Goal: Transaction & Acquisition: Purchase product/service

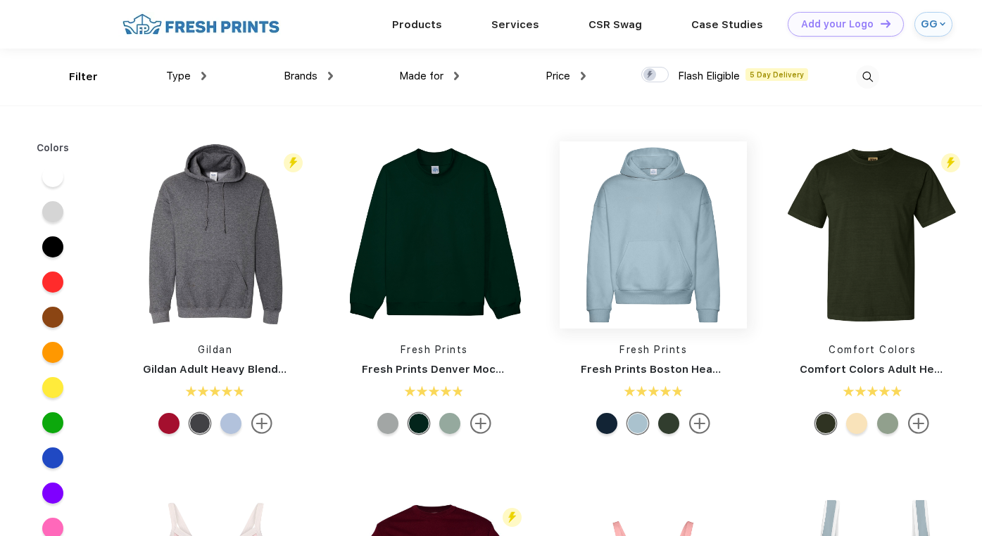
click at [644, 267] on img at bounding box center [652, 234] width 187 height 187
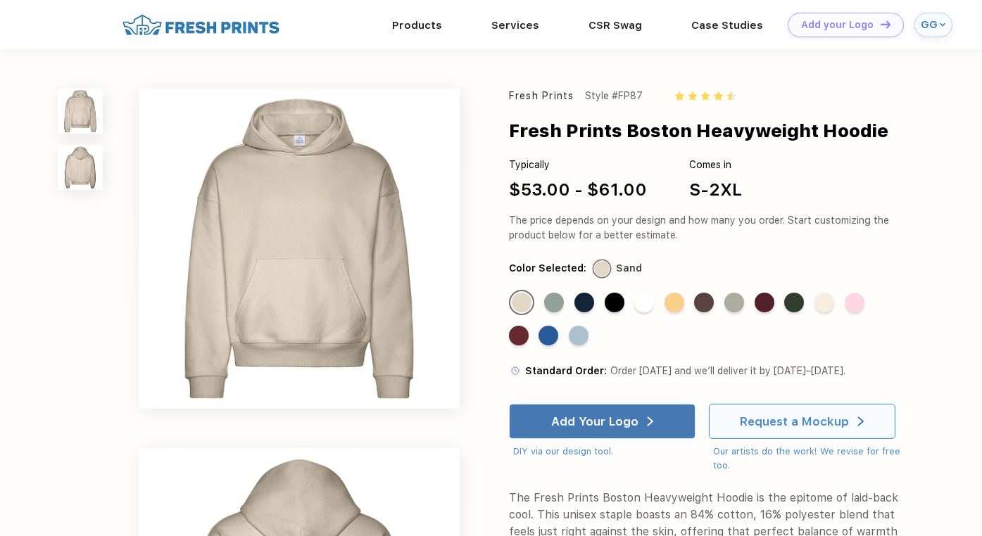
click at [778, 427] on div "Request a Mockup" at bounding box center [794, 421] width 109 height 14
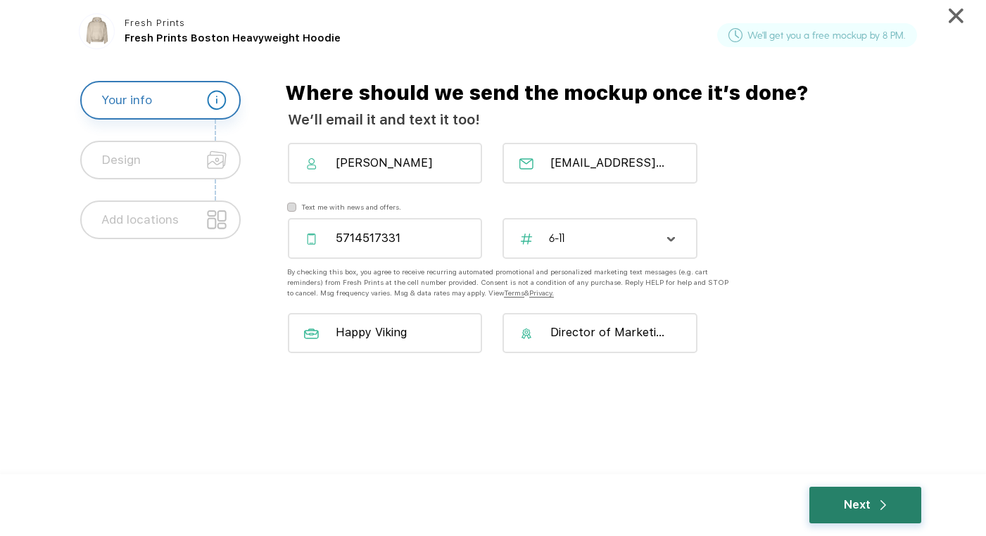
click at [895, 500] on div "Next" at bounding box center [864, 505] width 111 height 37
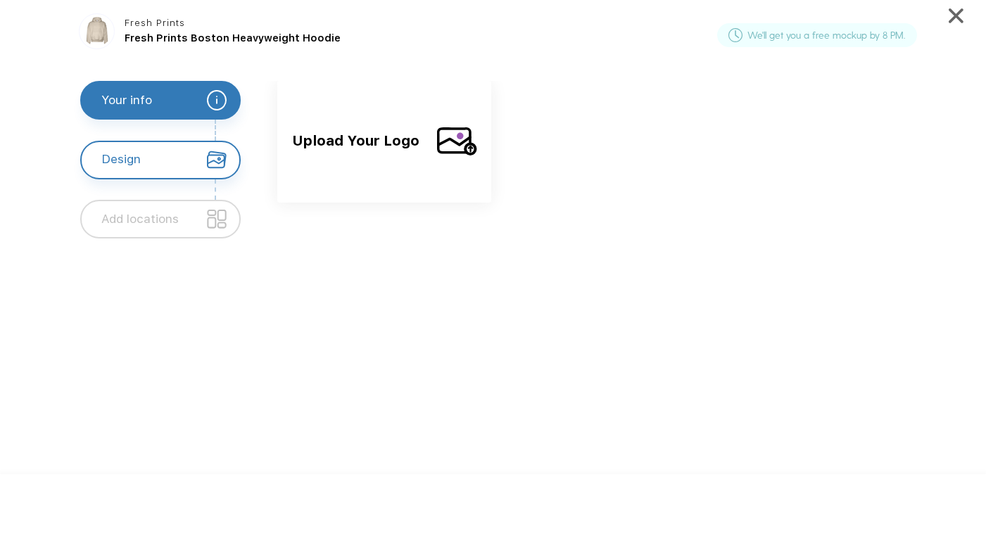
click at [442, 139] on img at bounding box center [457, 141] width 40 height 35
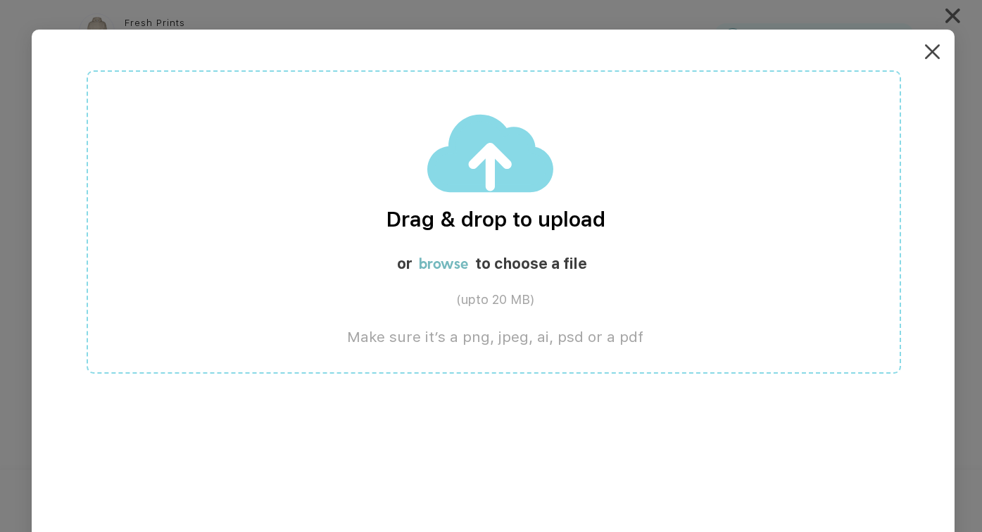
click at [441, 260] on label "browse" at bounding box center [443, 264] width 49 height 18
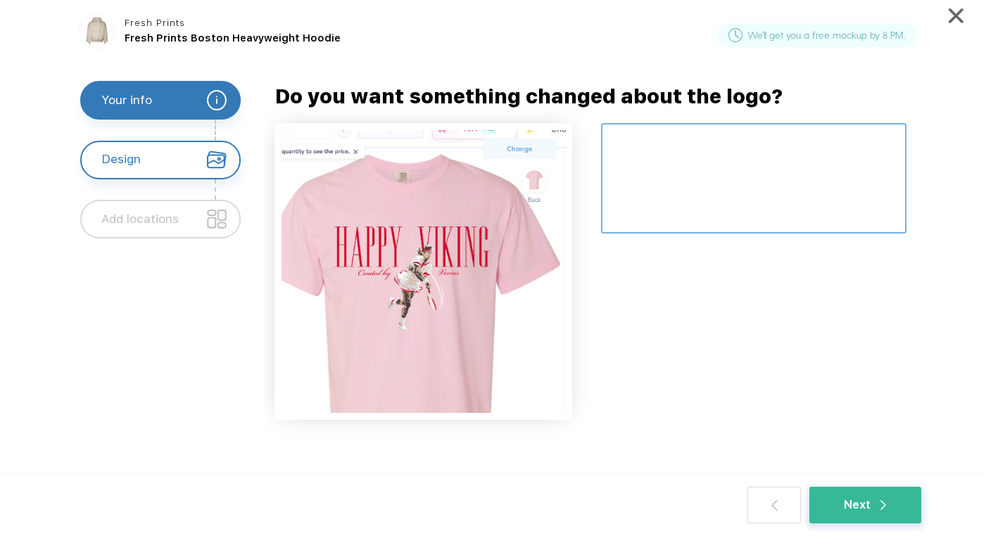
click at [638, 156] on textarea at bounding box center [753, 178] width 305 height 110
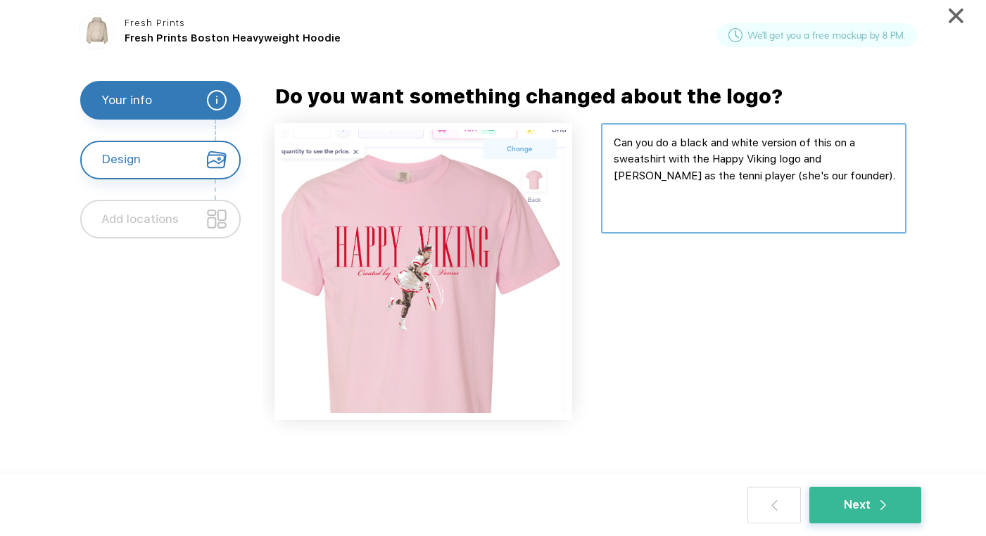
click at [722, 175] on textarea at bounding box center [753, 178] width 305 height 110
click at [876, 173] on textarea at bounding box center [753, 178] width 305 height 110
paste textarea "[URL][DOMAIN_NAME]"
type textarea "Can you do a black and white version of this on a sweatshirt with the Happy Vik…"
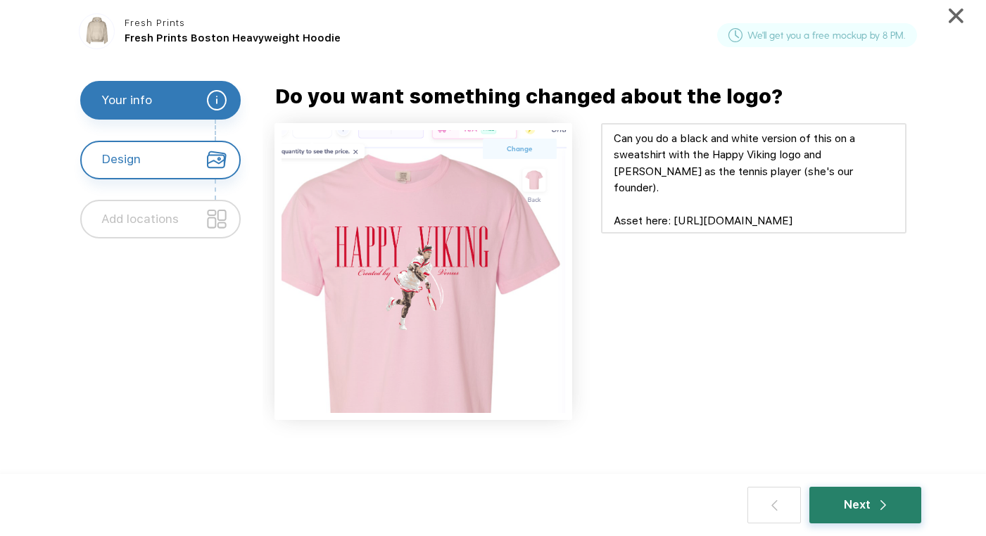
click at [863, 516] on div "Next" at bounding box center [864, 505] width 111 height 37
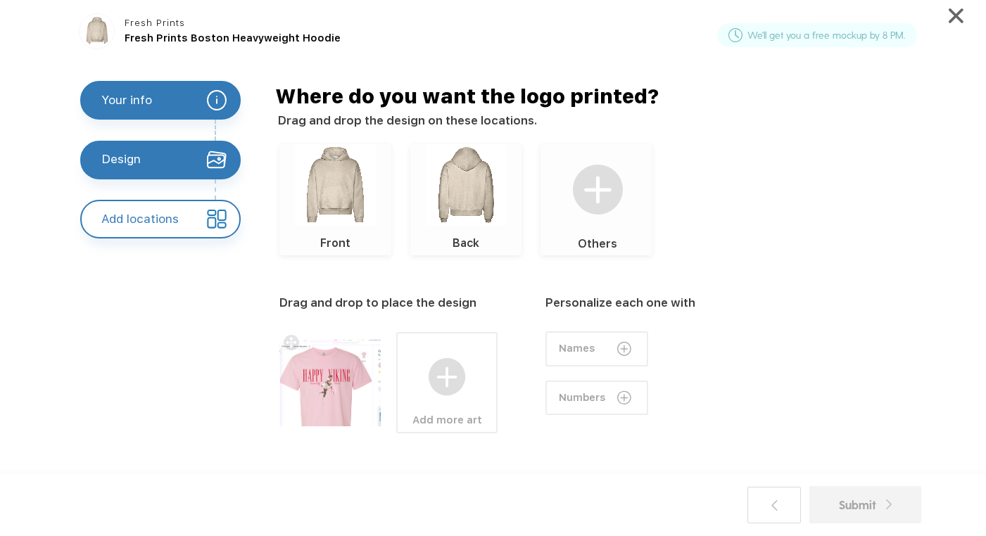
click at [359, 235] on div "Front" at bounding box center [334, 241] width 111 height 33
click at [323, 187] on img at bounding box center [335, 184] width 81 height 81
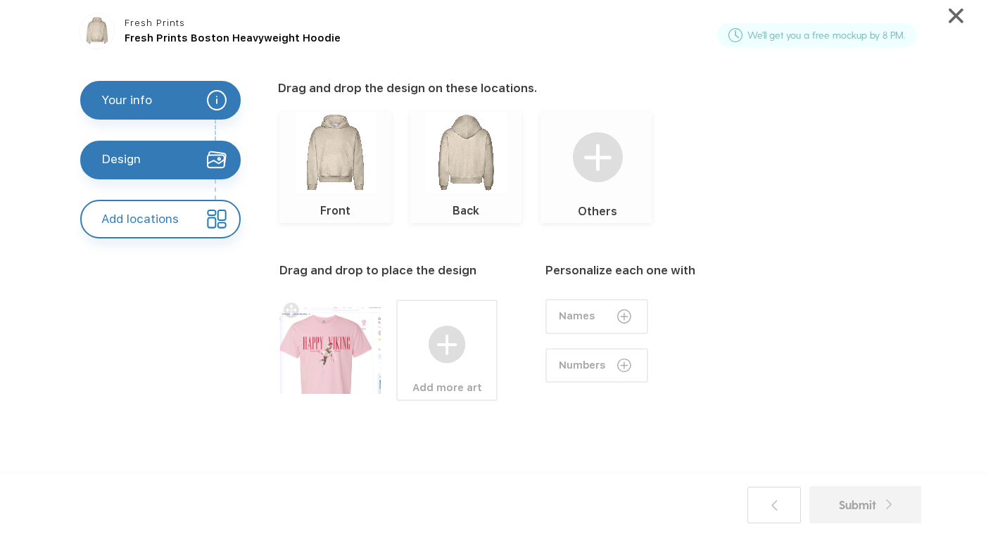
click at [337, 175] on img at bounding box center [335, 152] width 81 height 81
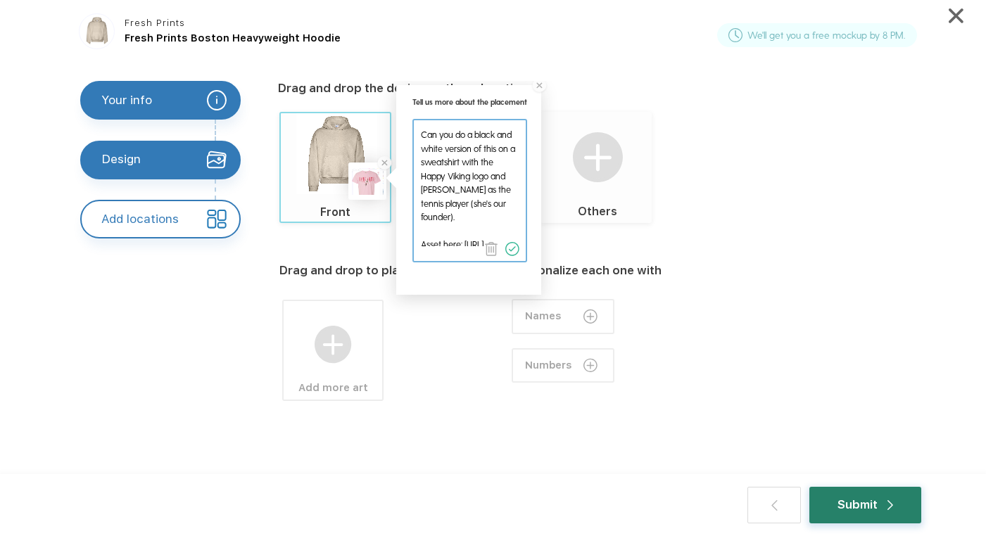
click at [848, 498] on div "Submit" at bounding box center [865, 505] width 56 height 18
